Goal: Navigation & Orientation: Find specific page/section

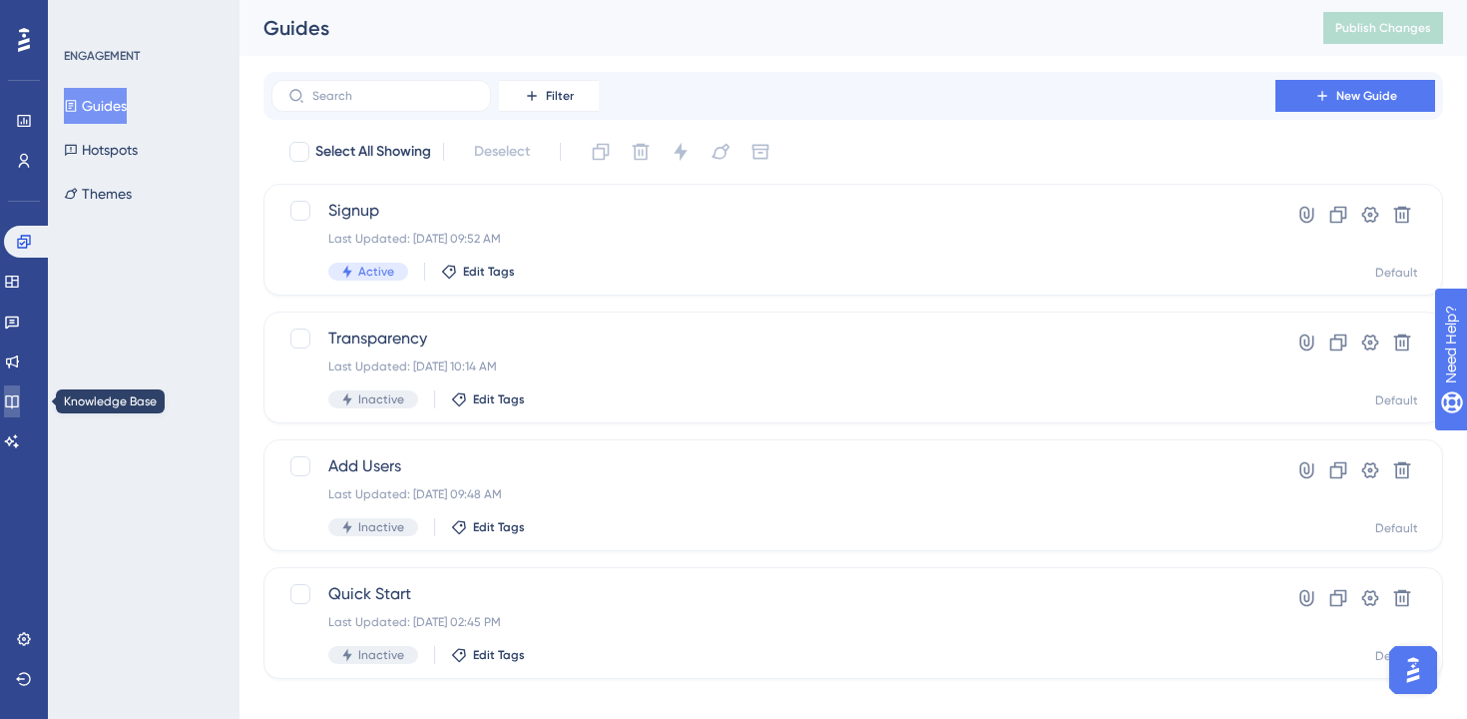
click at [20, 400] on icon at bounding box center [12, 401] width 16 height 16
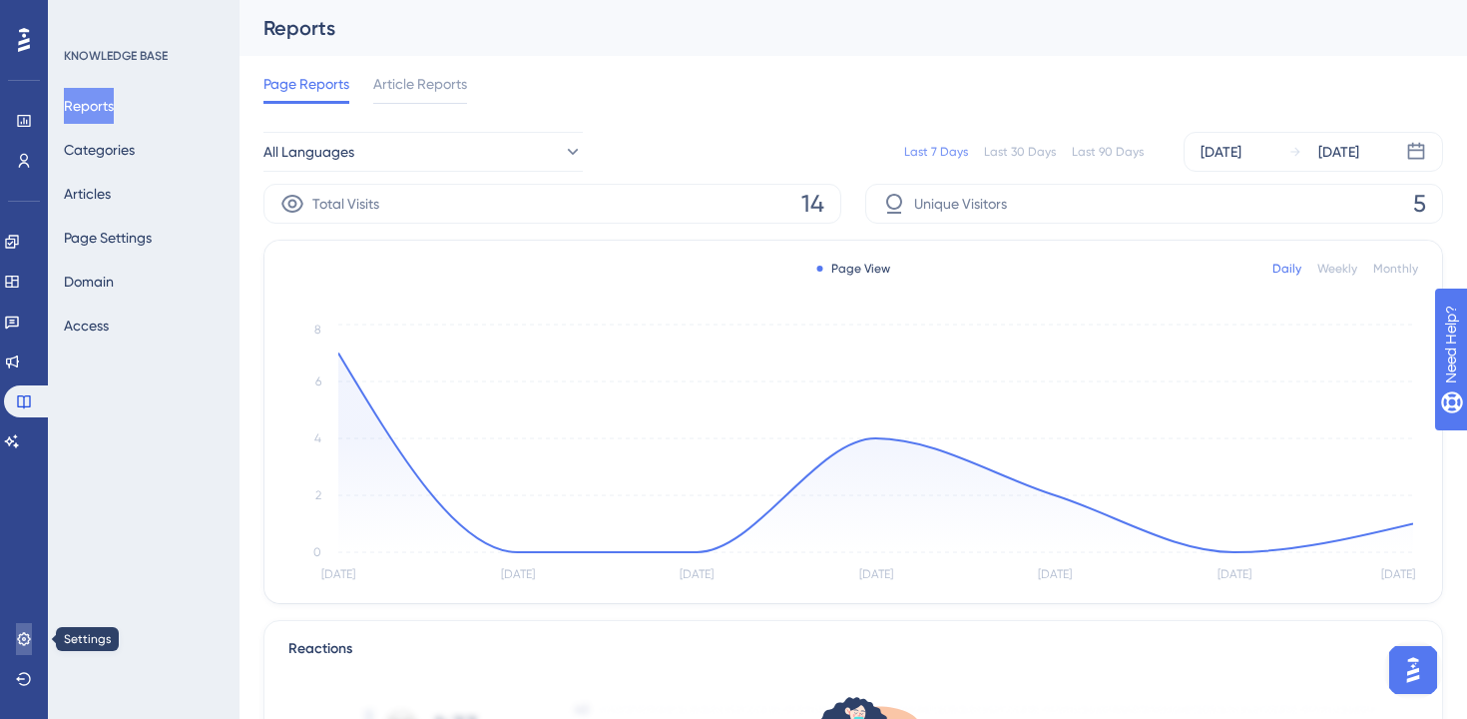
click at [27, 646] on icon at bounding box center [24, 639] width 16 height 16
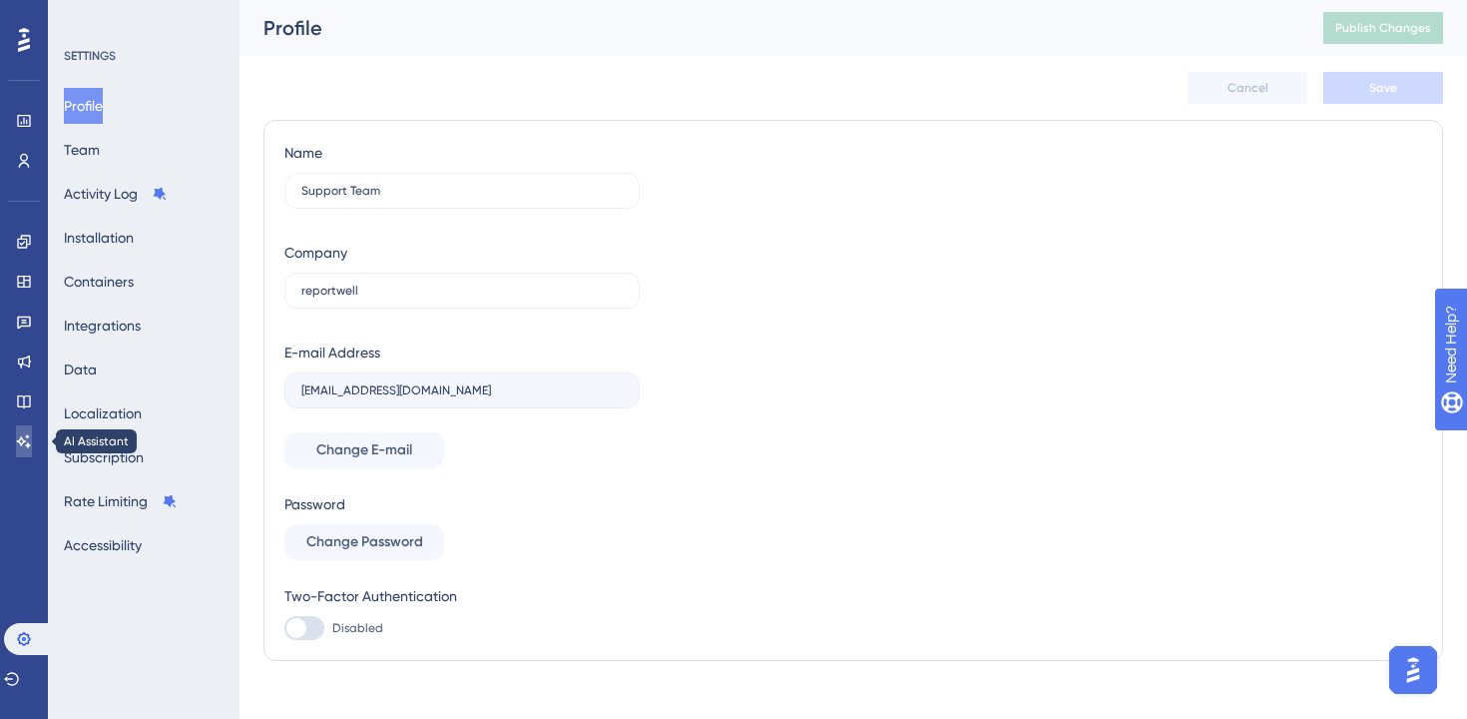
click at [19, 450] on link at bounding box center [24, 441] width 16 height 32
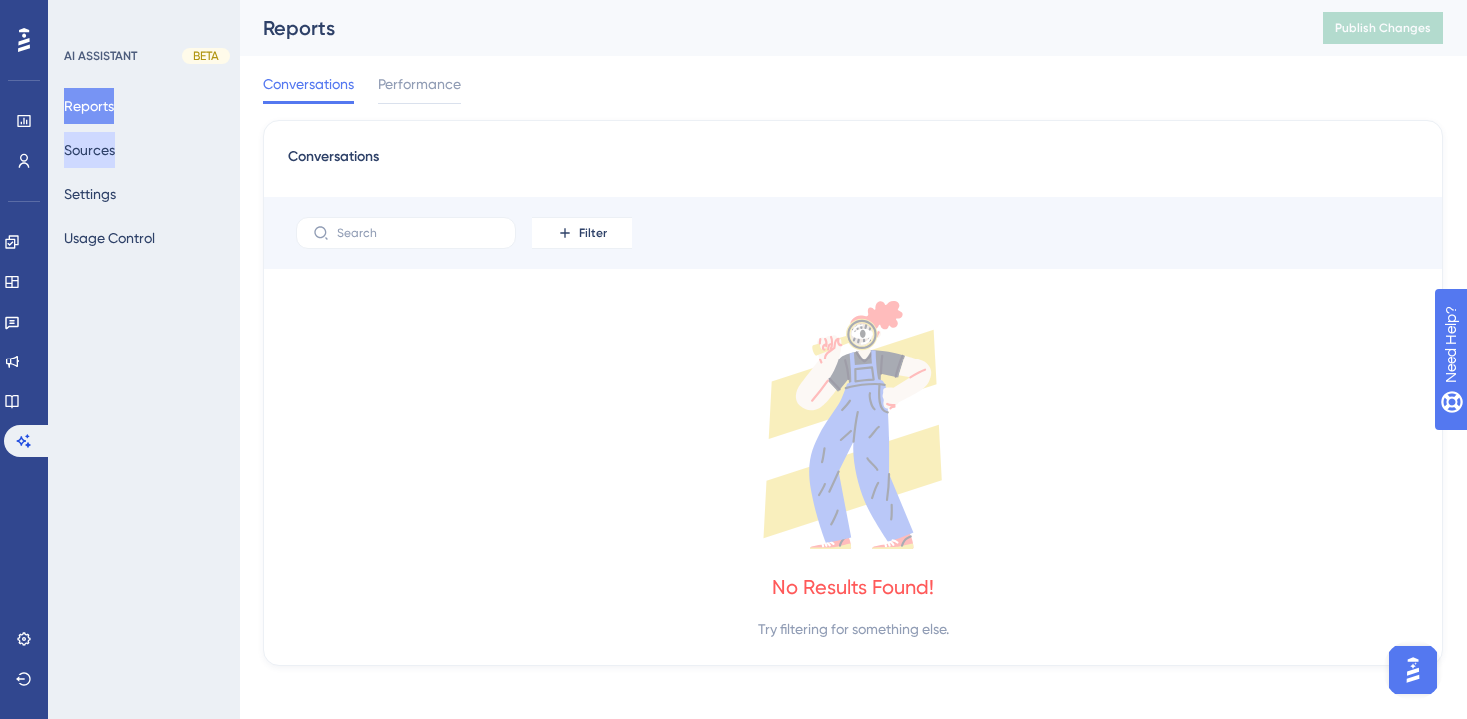
click at [115, 156] on button "Sources" at bounding box center [89, 150] width 51 height 36
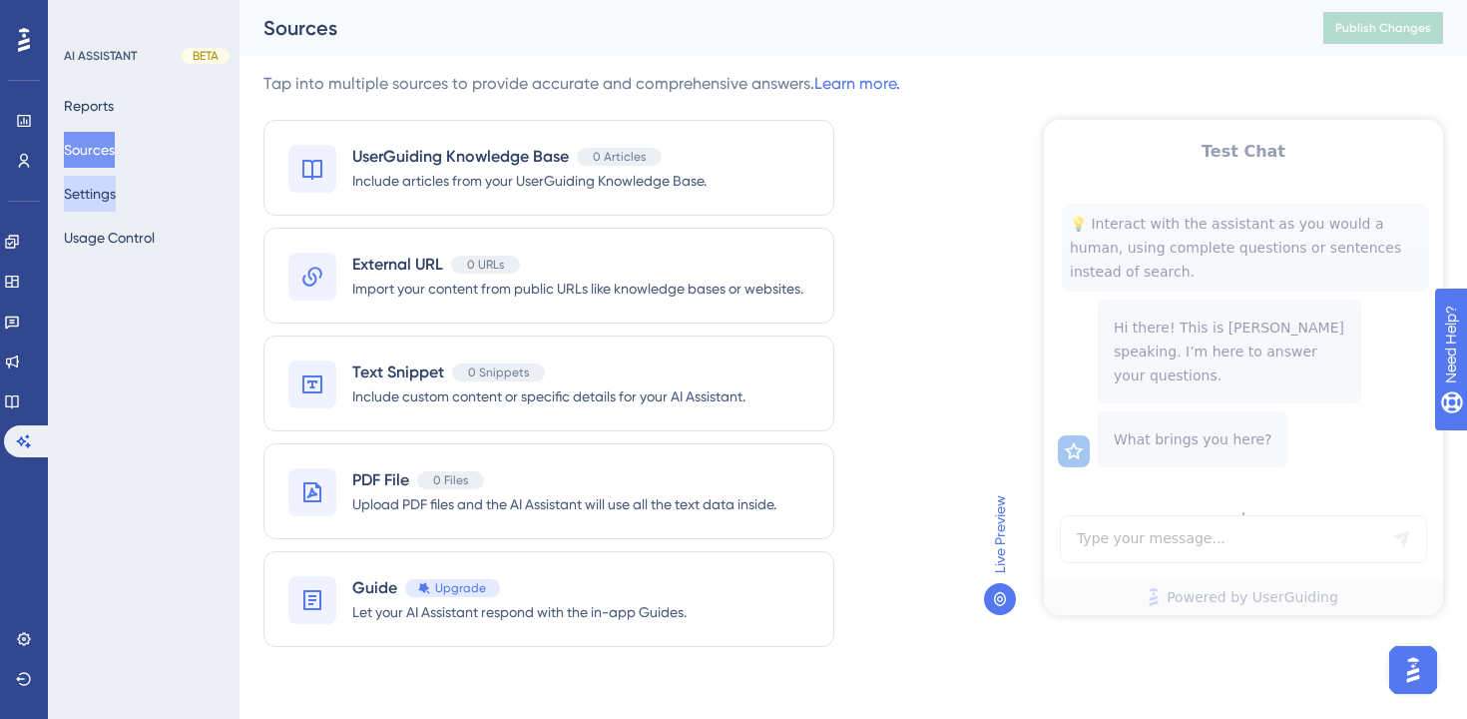
click at [115, 193] on button "Settings" at bounding box center [90, 194] width 52 height 36
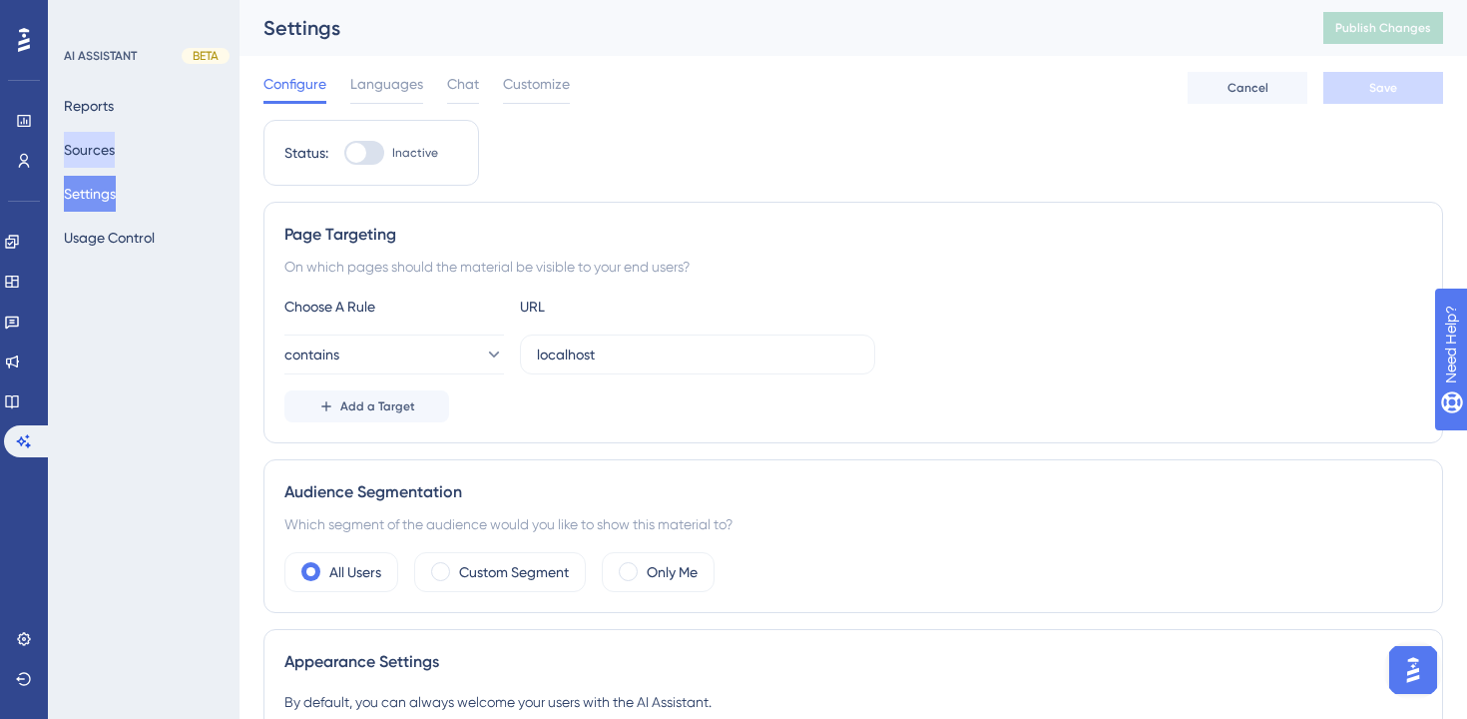
click at [101, 154] on button "Sources" at bounding box center [89, 150] width 51 height 36
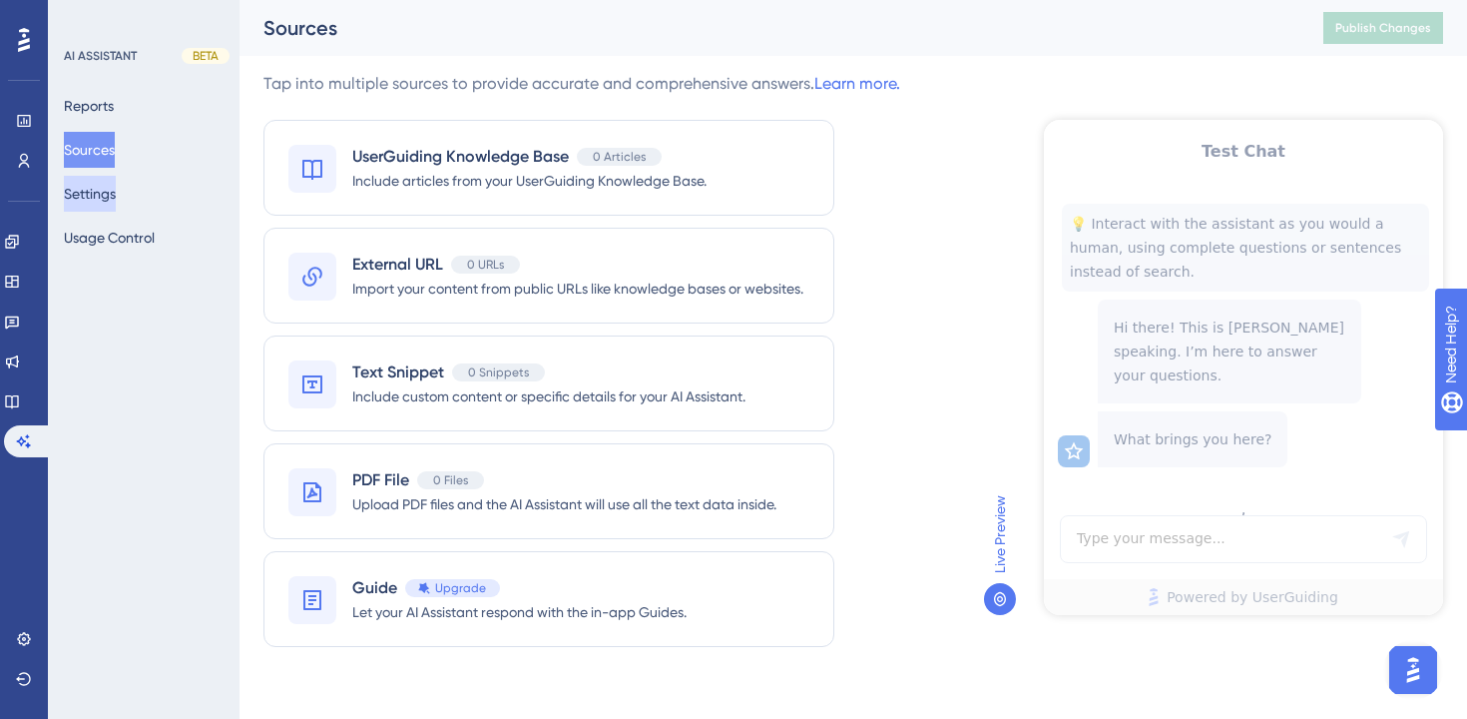
click at [116, 201] on button "Settings" at bounding box center [90, 194] width 52 height 36
